Goal: Ask a question

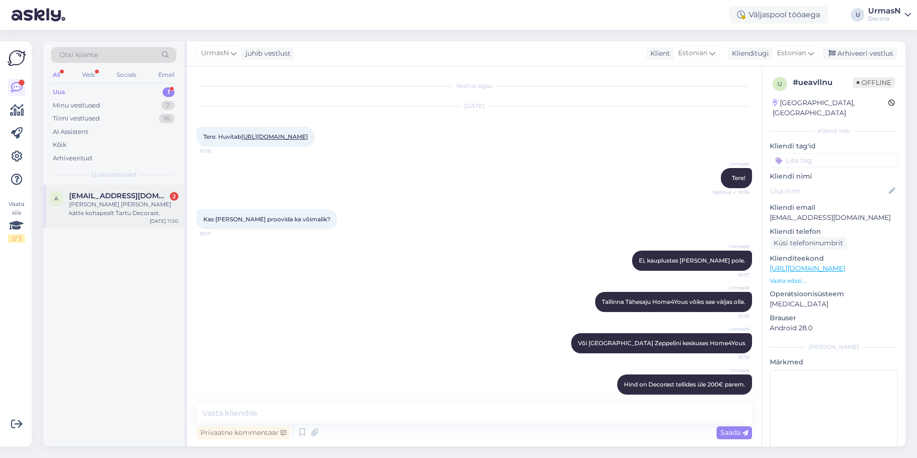
scroll to position [28, 0]
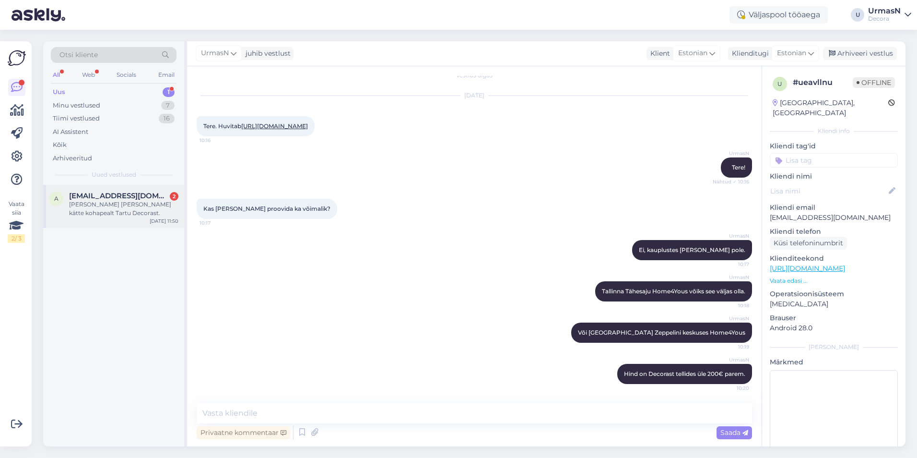
click at [118, 205] on div "[PERSON_NAME] [PERSON_NAME] kätte kohapealt Tartu Decorast." at bounding box center [123, 208] width 109 height 17
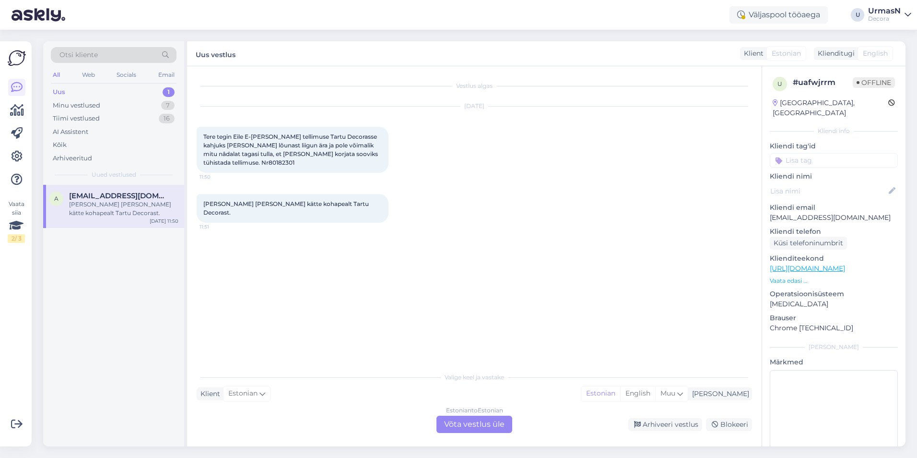
scroll to position [0, 0]
click at [479, 427] on div "Estonian to Estonian Võta vestlus üle" at bounding box center [475, 424] width 76 height 17
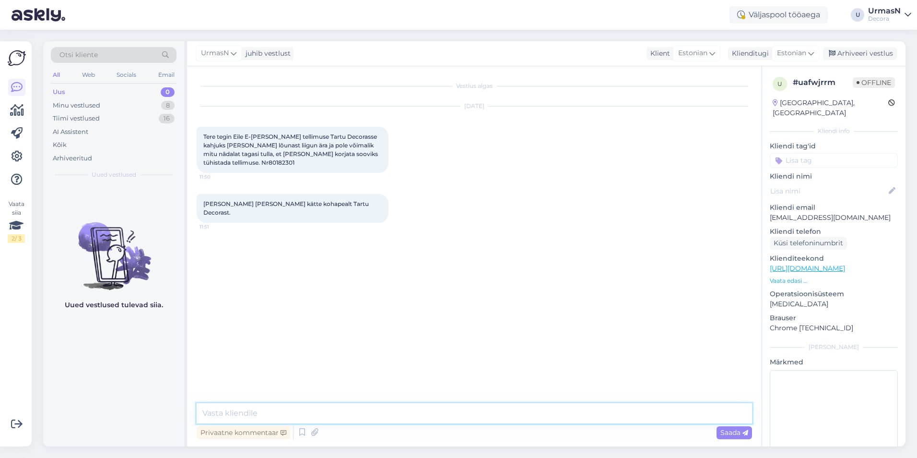
click at [247, 410] on textarea at bounding box center [475, 413] width 556 height 20
click at [362, 155] on span "Tere tegin Eile E-[PERSON_NAME] tellimuse Tartu Decorasse kahjuks [PERSON_NAME]…" at bounding box center [291, 149] width 176 height 33
click at [352, 155] on span "Tere tegin Eile E-[PERSON_NAME] tellimuse Tartu Decorasse kahjuks [PERSON_NAME]…" at bounding box center [291, 149] width 176 height 33
drag, startPoint x: 347, startPoint y: 155, endPoint x: 374, endPoint y: 154, distance: 26.9
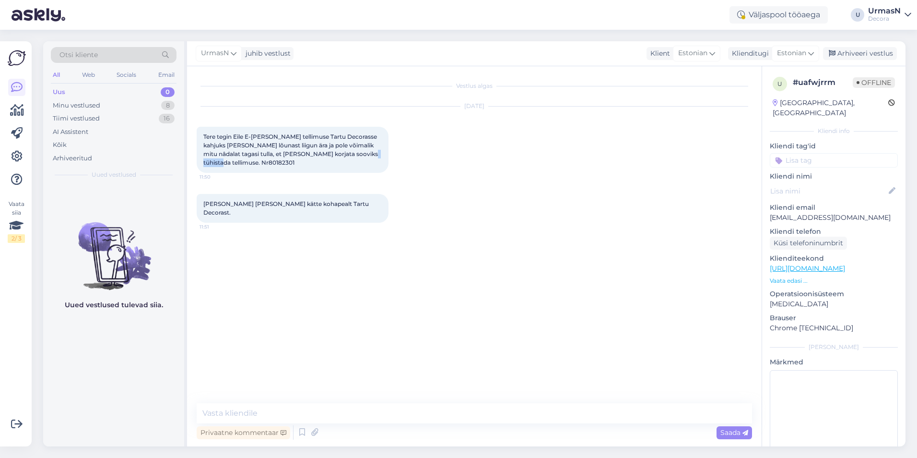
click at [374, 154] on span "Tere tegin Eile E-[PERSON_NAME] tellimuse Tartu Decorasse kahjuks [PERSON_NAME]…" at bounding box center [291, 149] width 176 height 33
copy span "80182301"
click at [239, 409] on textarea at bounding box center [475, 413] width 556 height 20
type textarea "Tere!"
type textarea "Oli Teil selle tellimuse eest tasutud ka?"
